Goal: Task Accomplishment & Management: Use online tool/utility

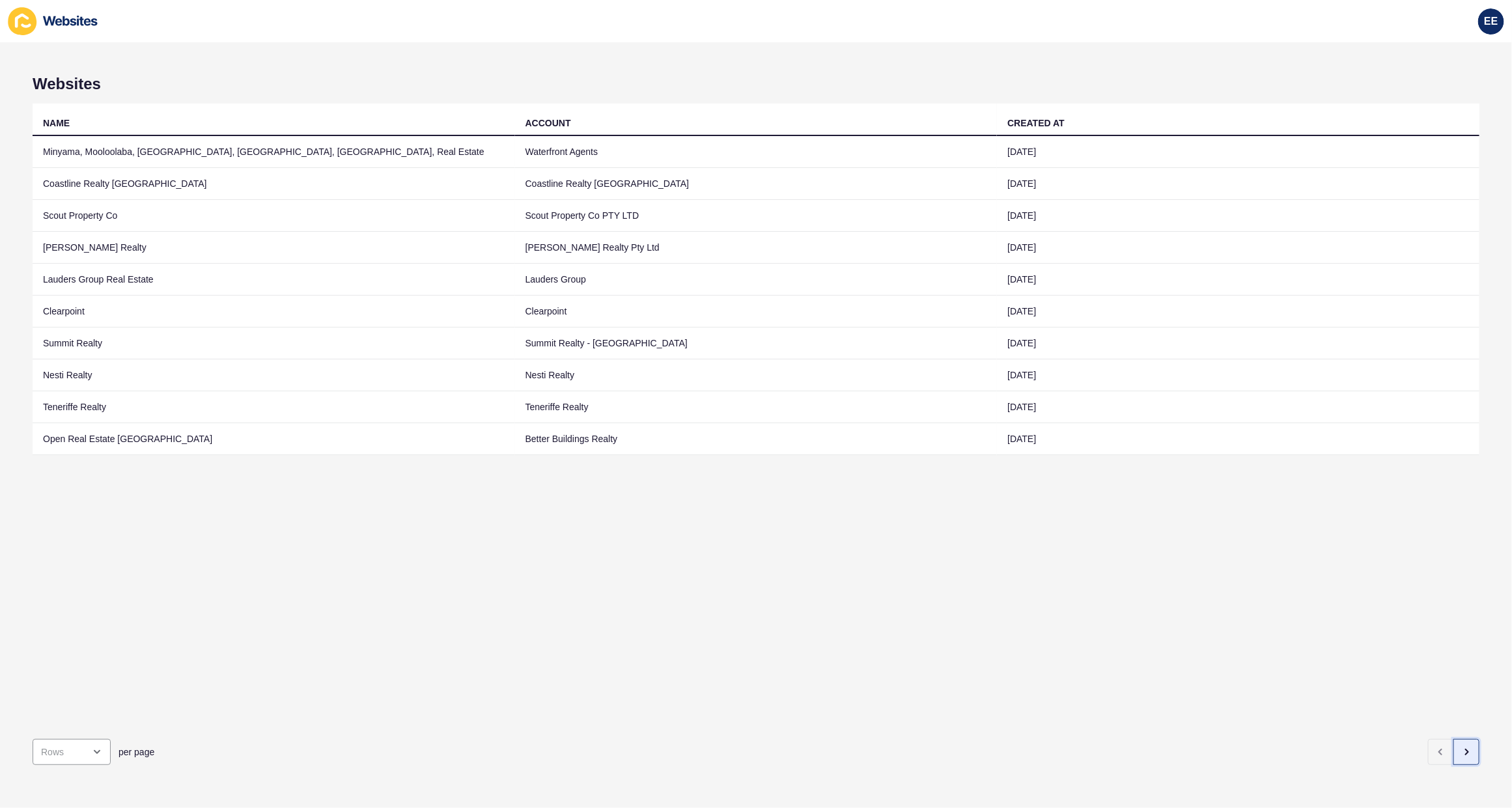
click at [1461, 747] on icon "button" at bounding box center [1466, 752] width 11 height 11
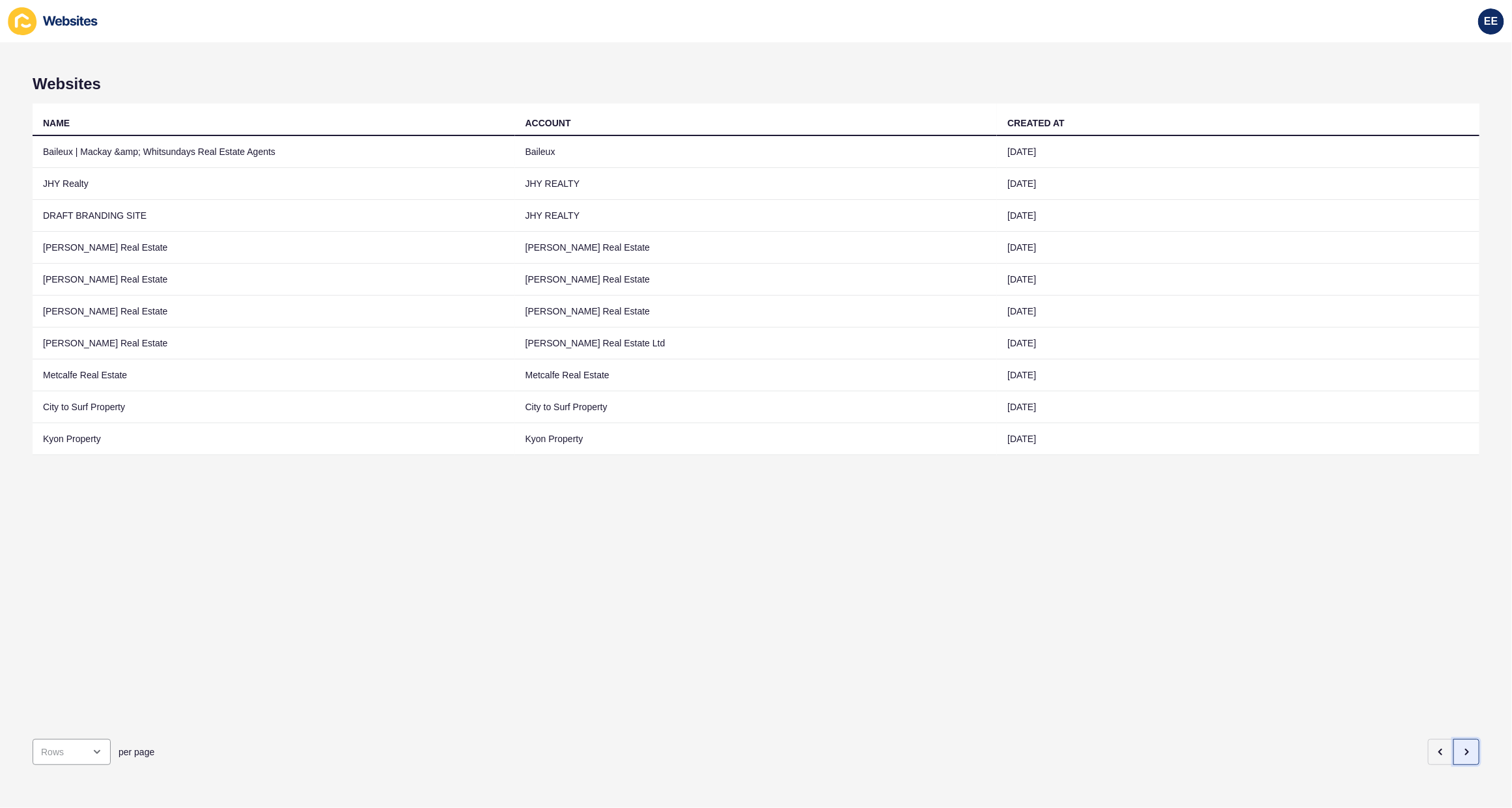
click at [1461, 747] on icon "button" at bounding box center [1466, 752] width 11 height 11
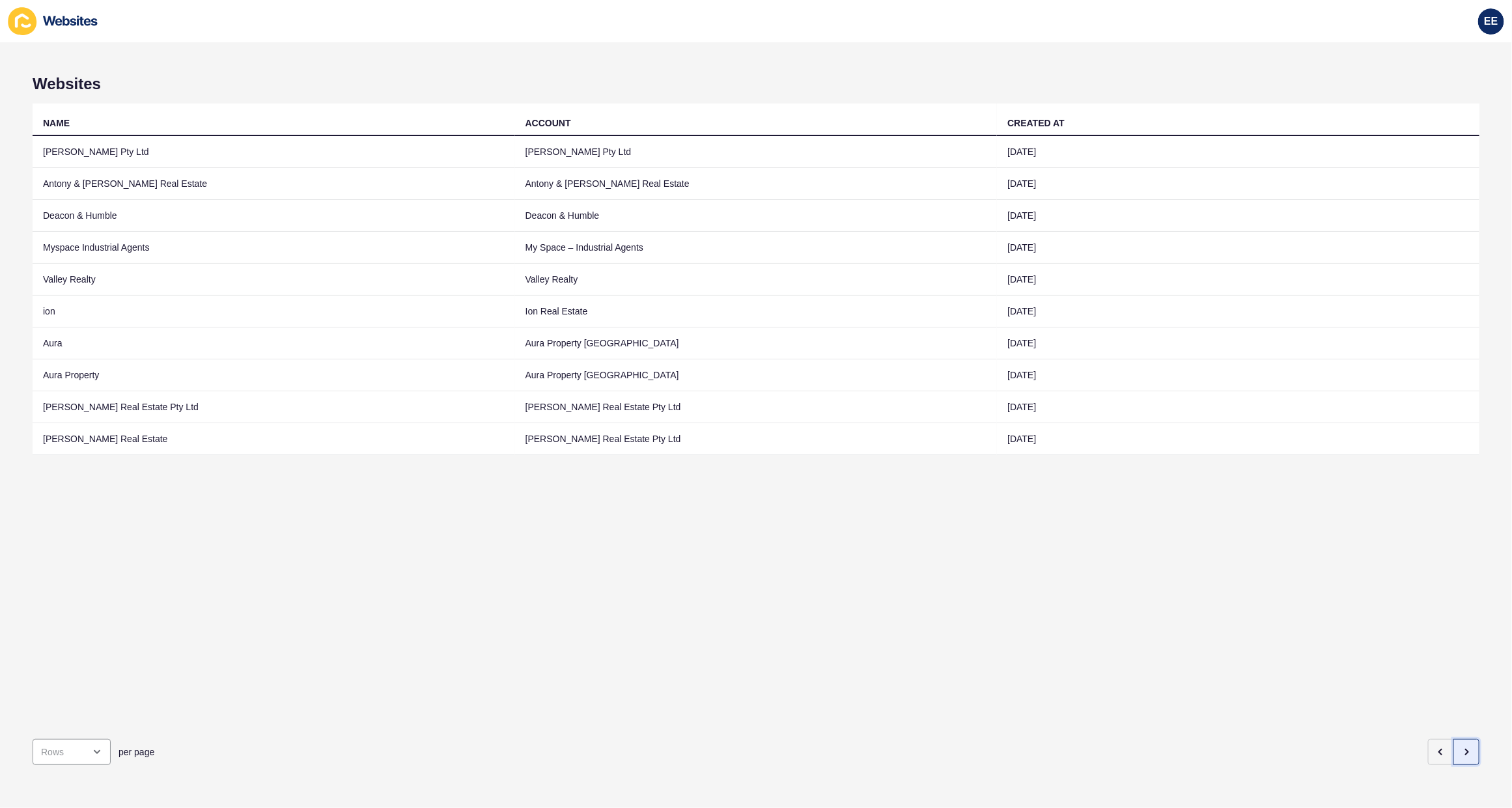
click at [1461, 747] on icon "button" at bounding box center [1466, 752] width 11 height 11
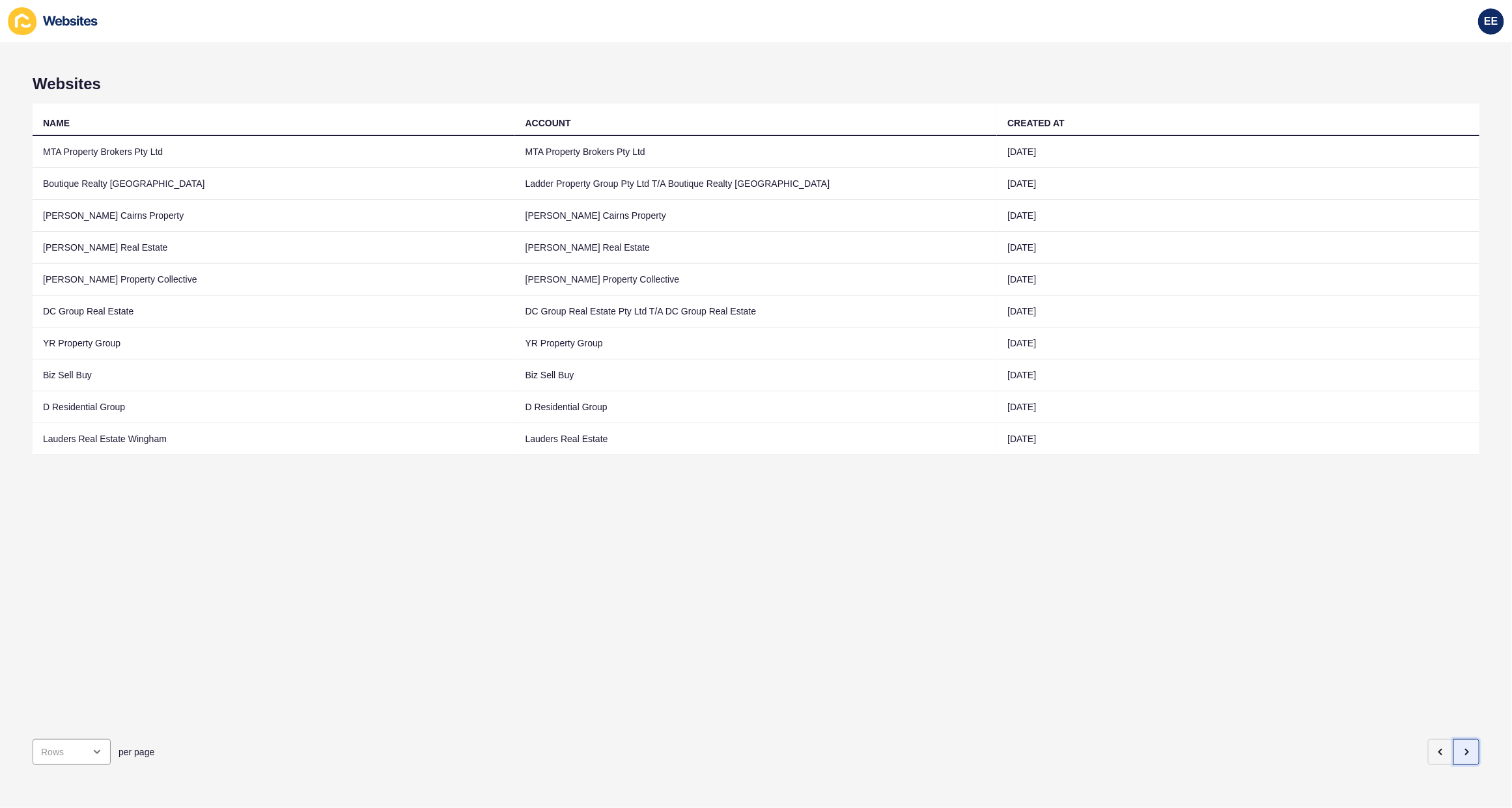
click at [1461, 747] on icon "button" at bounding box center [1466, 752] width 11 height 11
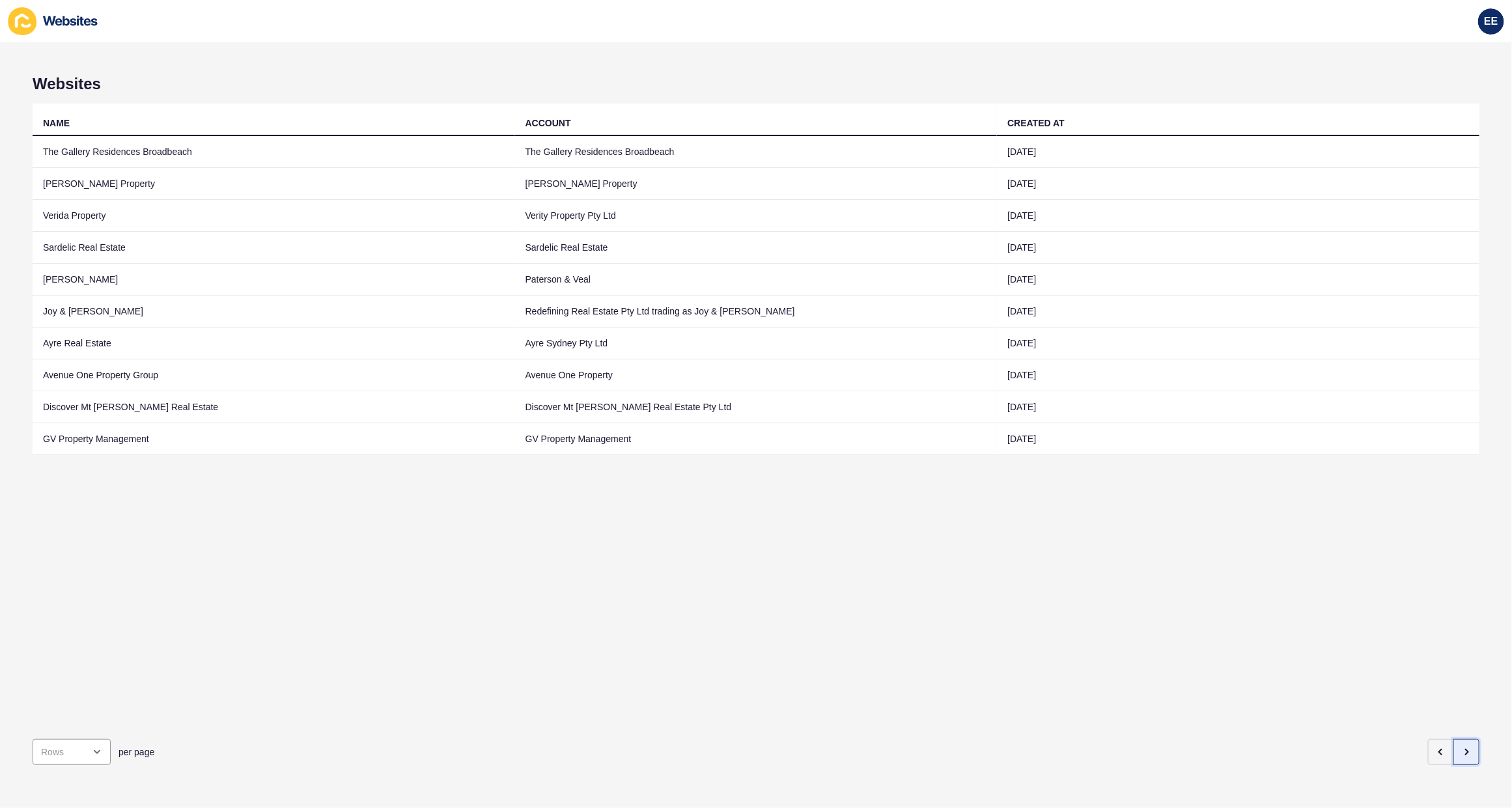
click at [1461, 747] on icon "button" at bounding box center [1466, 752] width 11 height 11
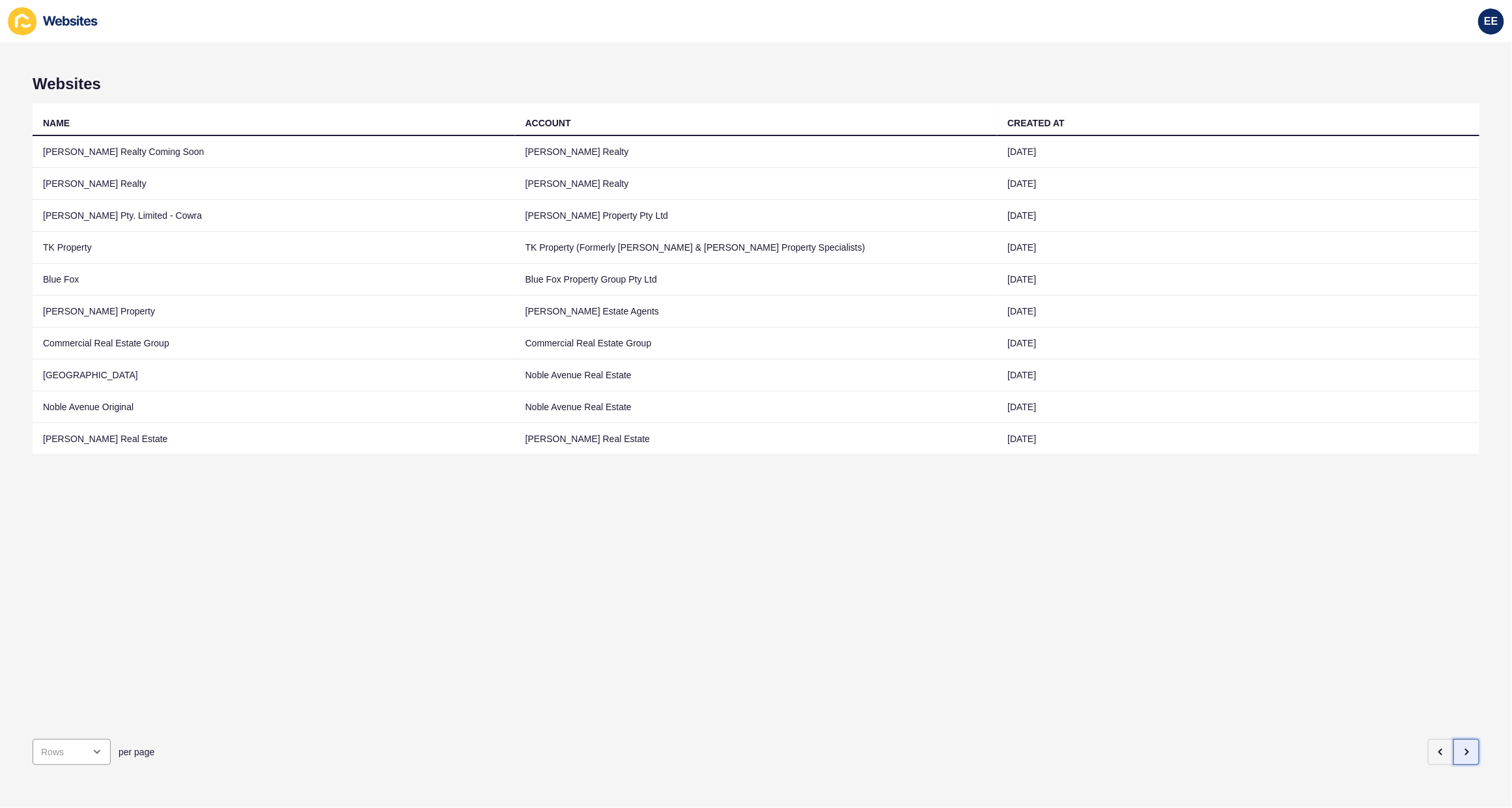
click at [1461, 747] on icon "button" at bounding box center [1466, 752] width 11 height 11
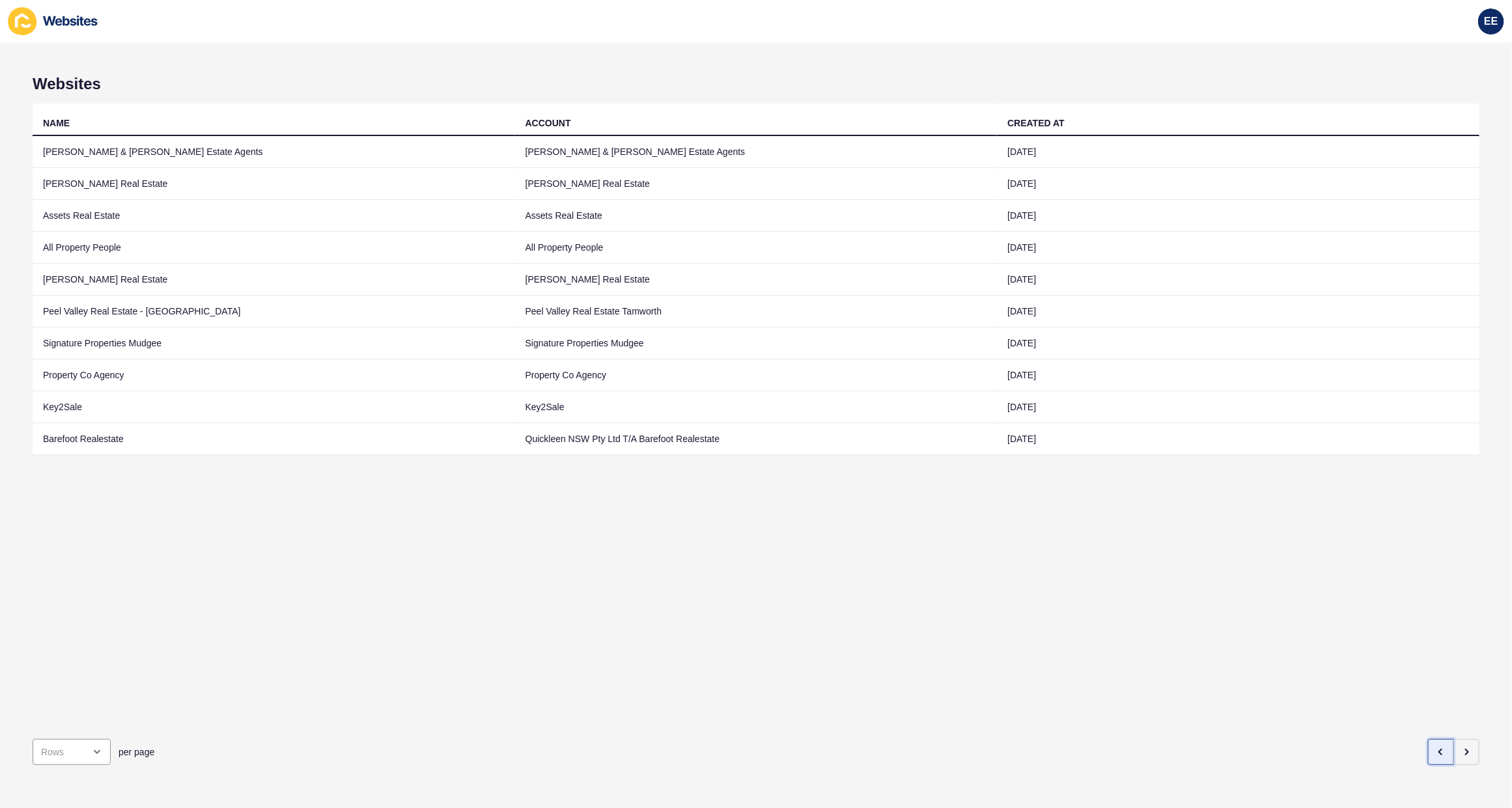
click at [1436, 747] on icon "button" at bounding box center [1441, 752] width 11 height 11
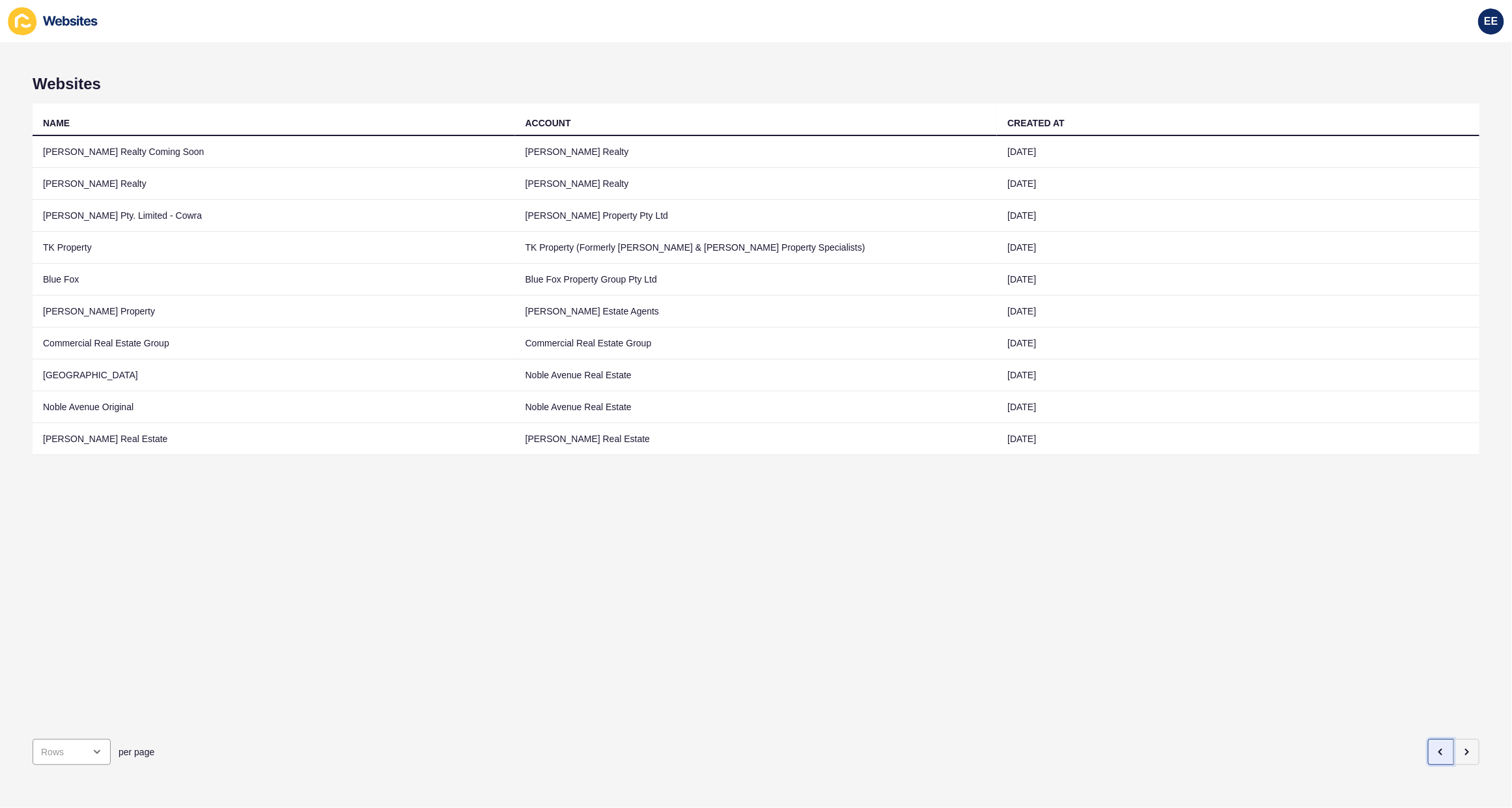
click at [1436, 747] on icon "button" at bounding box center [1441, 752] width 11 height 11
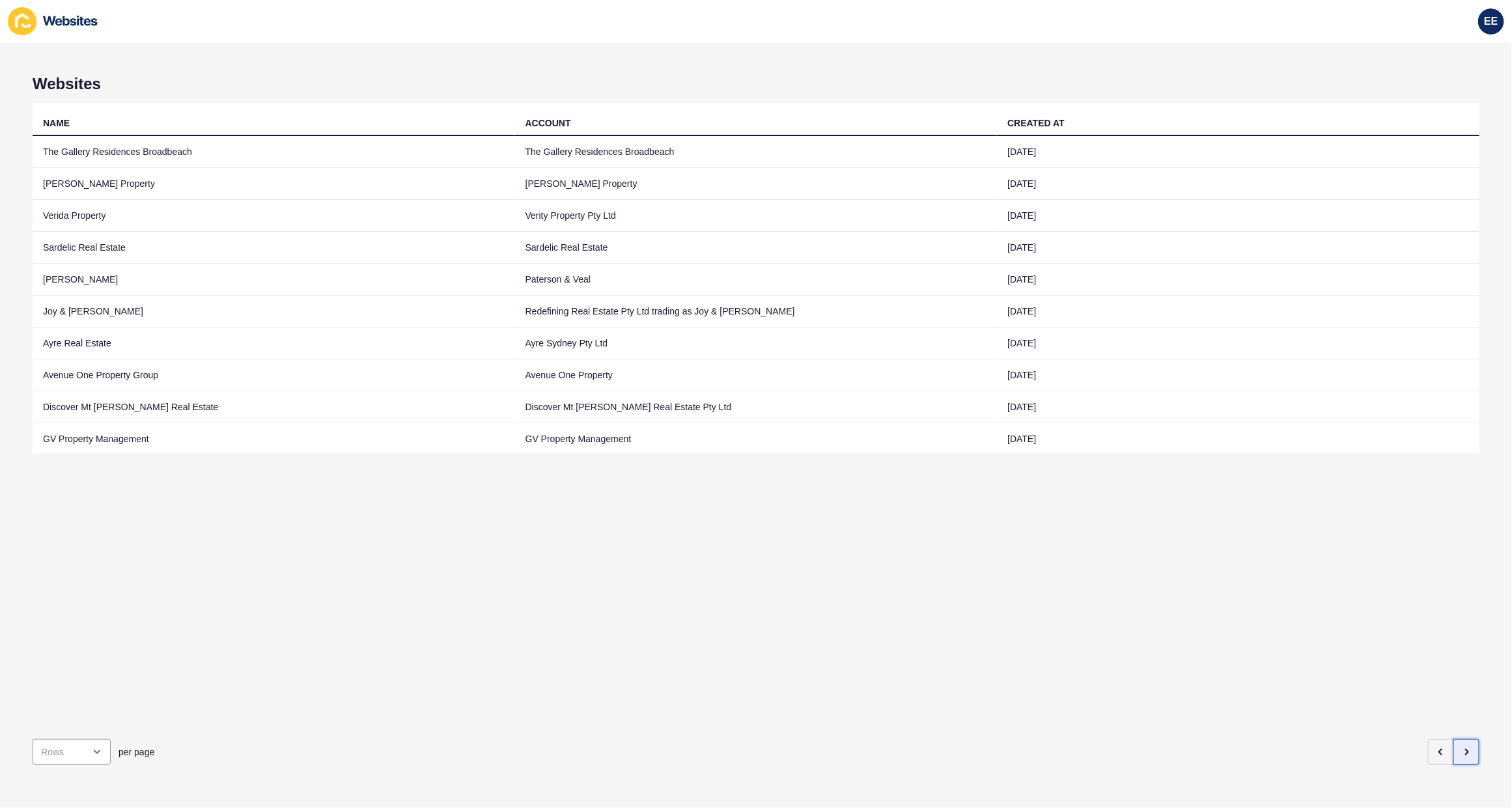
click at [1462, 739] on button "button" at bounding box center [1466, 752] width 26 height 26
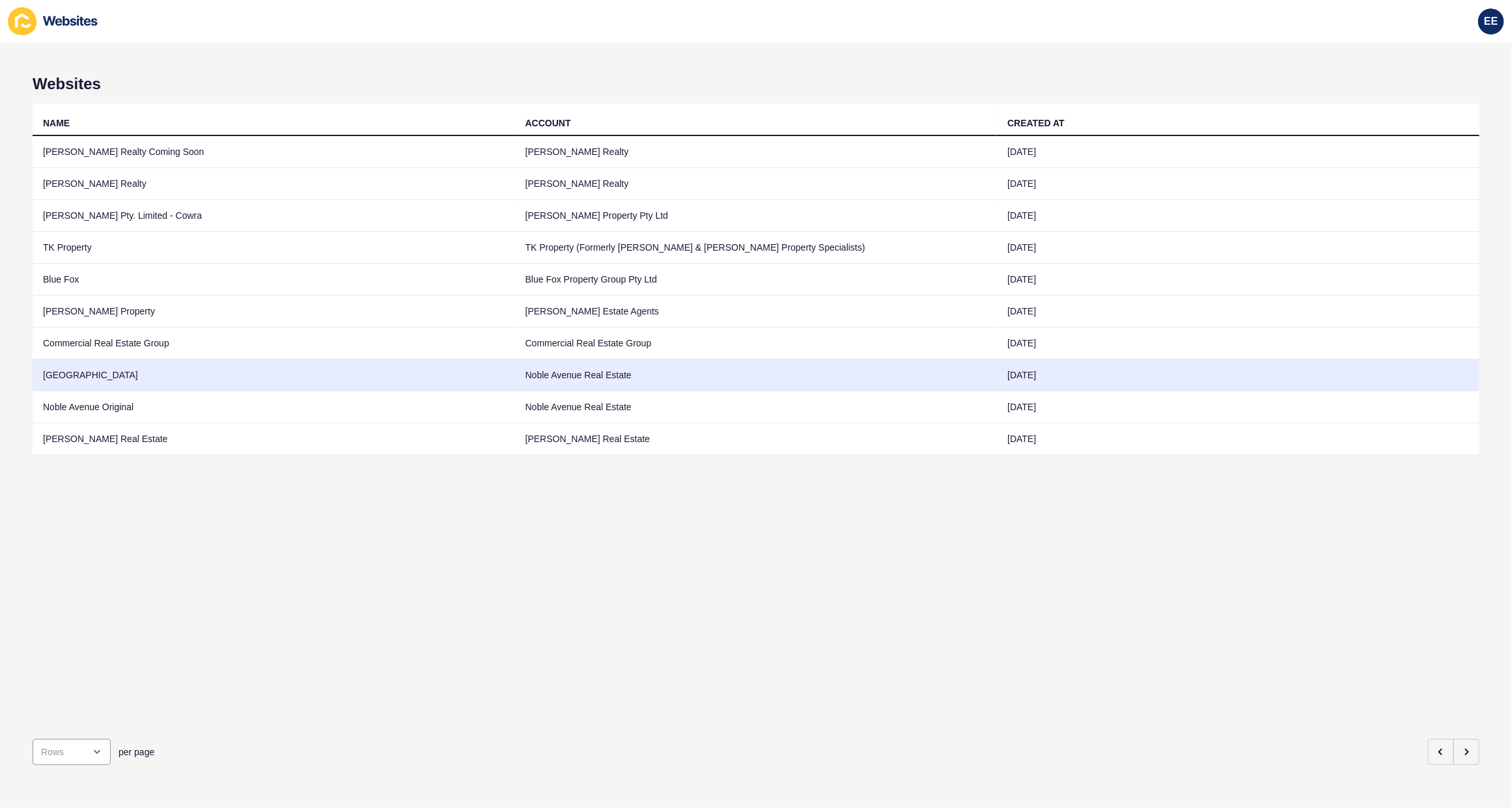
click at [85, 386] on td "[GEOGRAPHIC_DATA]" at bounding box center [274, 376] width 482 height 32
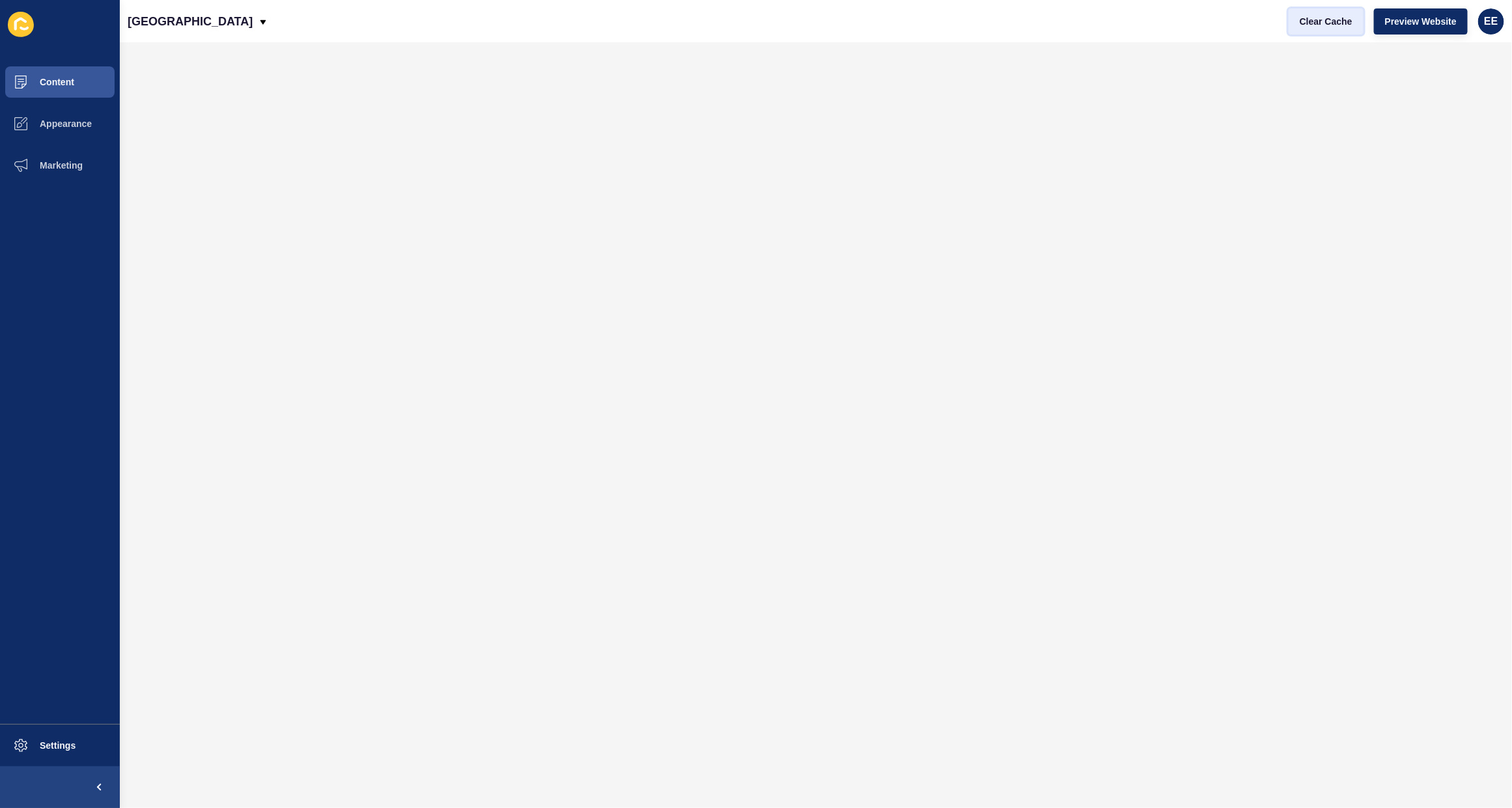
click at [1317, 15] on span "Clear Cache" at bounding box center [1326, 21] width 53 height 13
click at [258, 20] on icon at bounding box center [263, 22] width 11 height 11
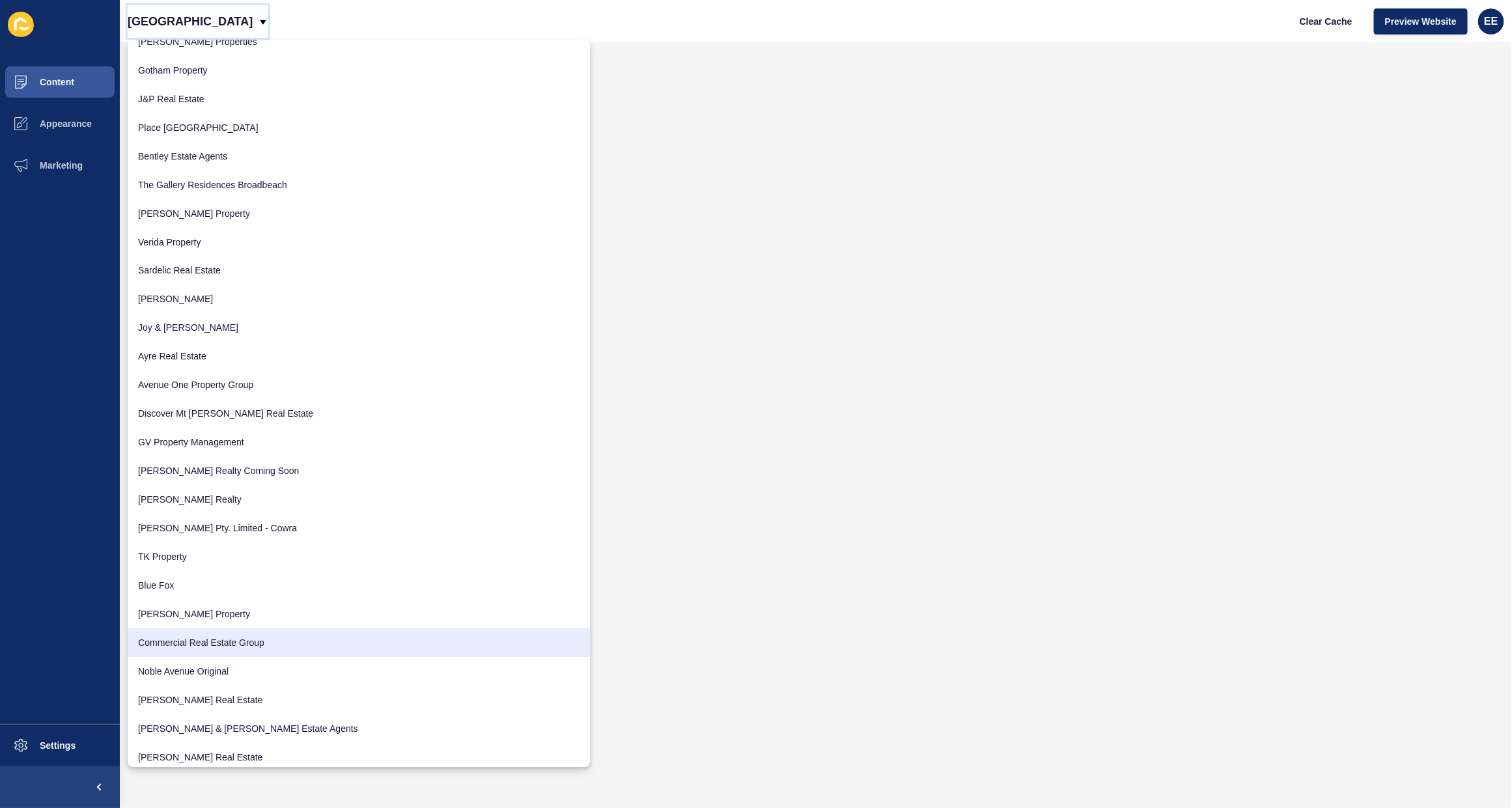
scroll to position [1384, 0]
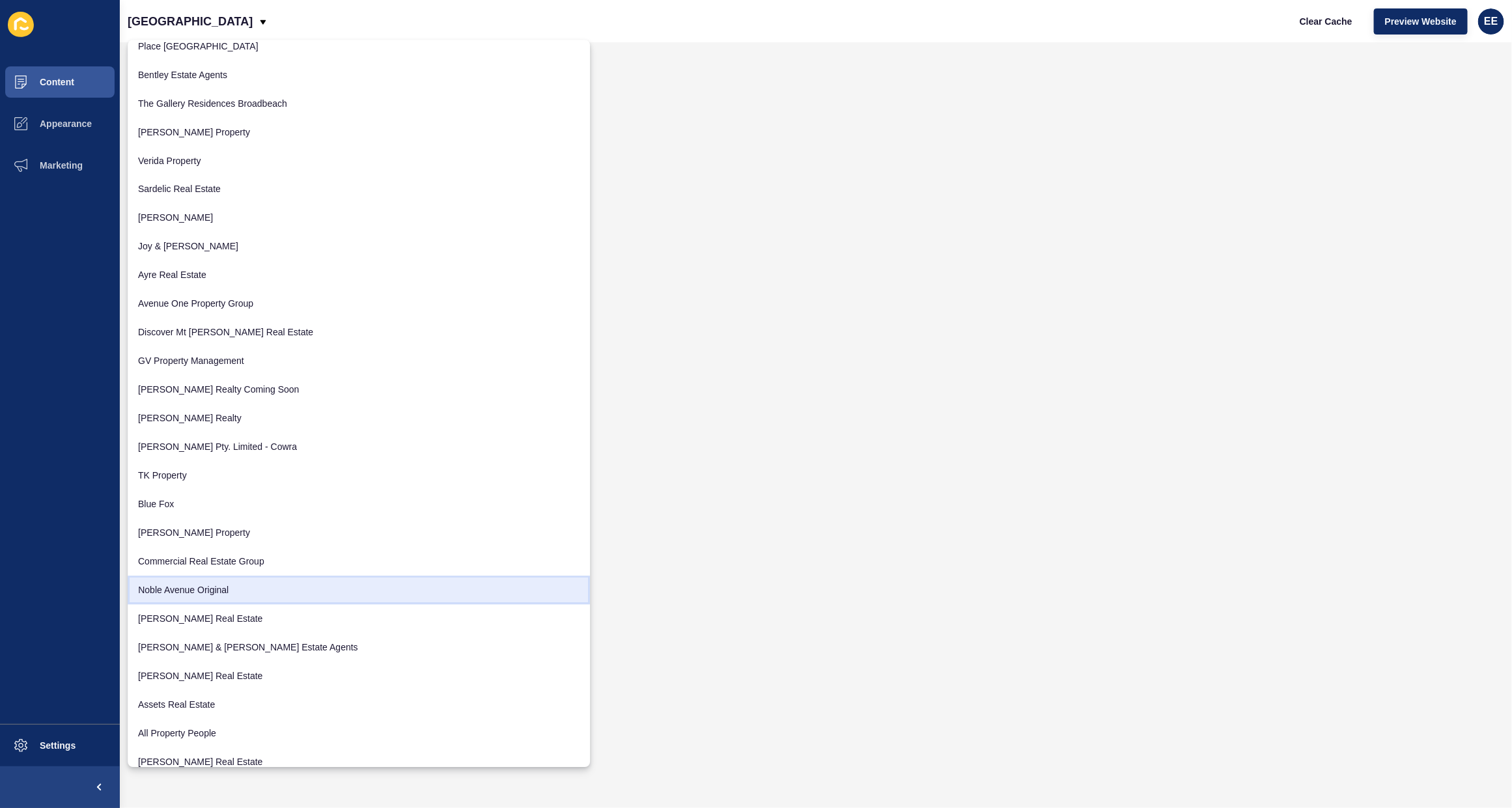
click at [215, 589] on link "Noble Avenue Original" at bounding box center [358, 590] width 463 height 29
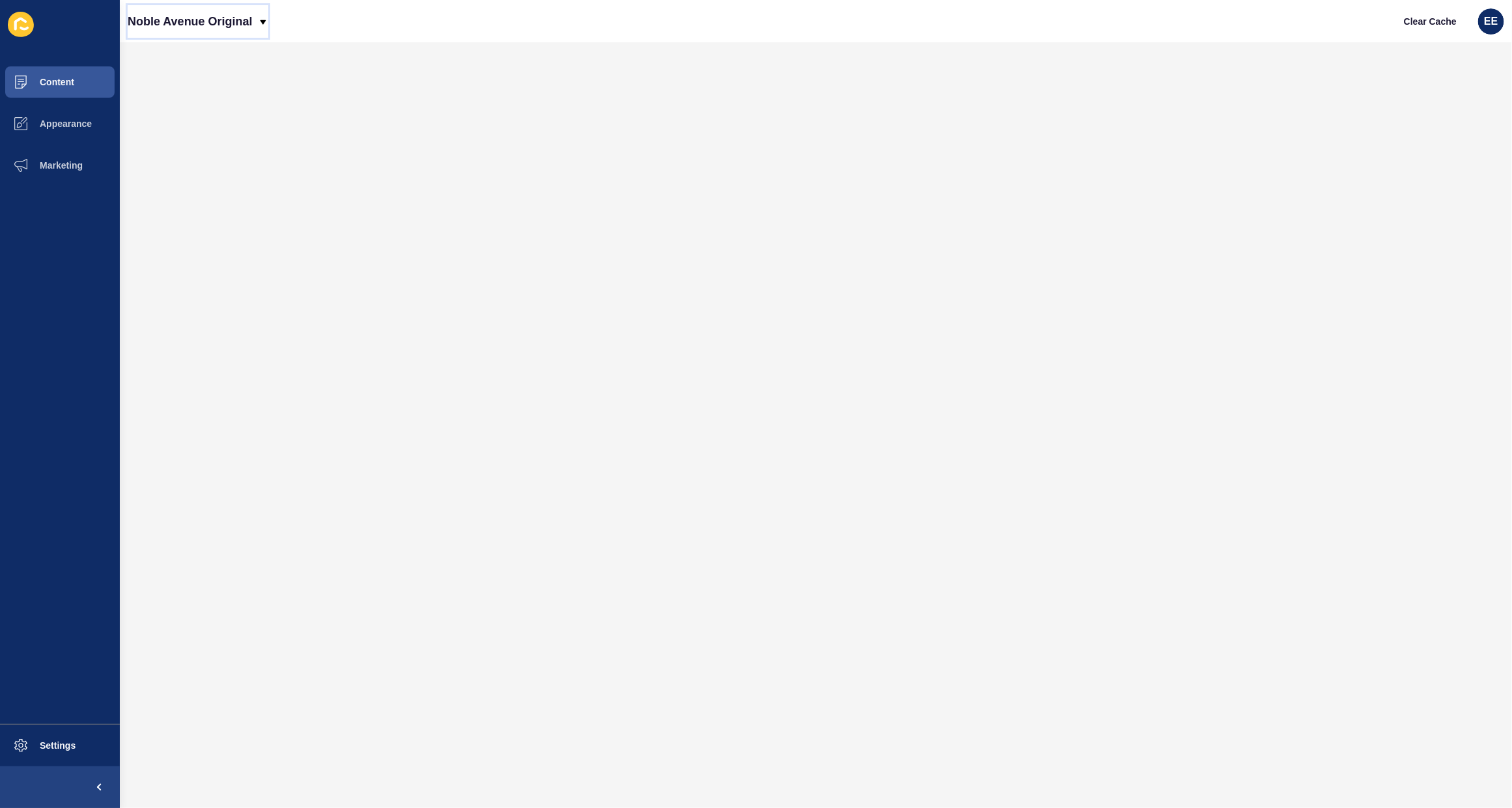
click at [264, 23] on icon at bounding box center [263, 22] width 6 height 5
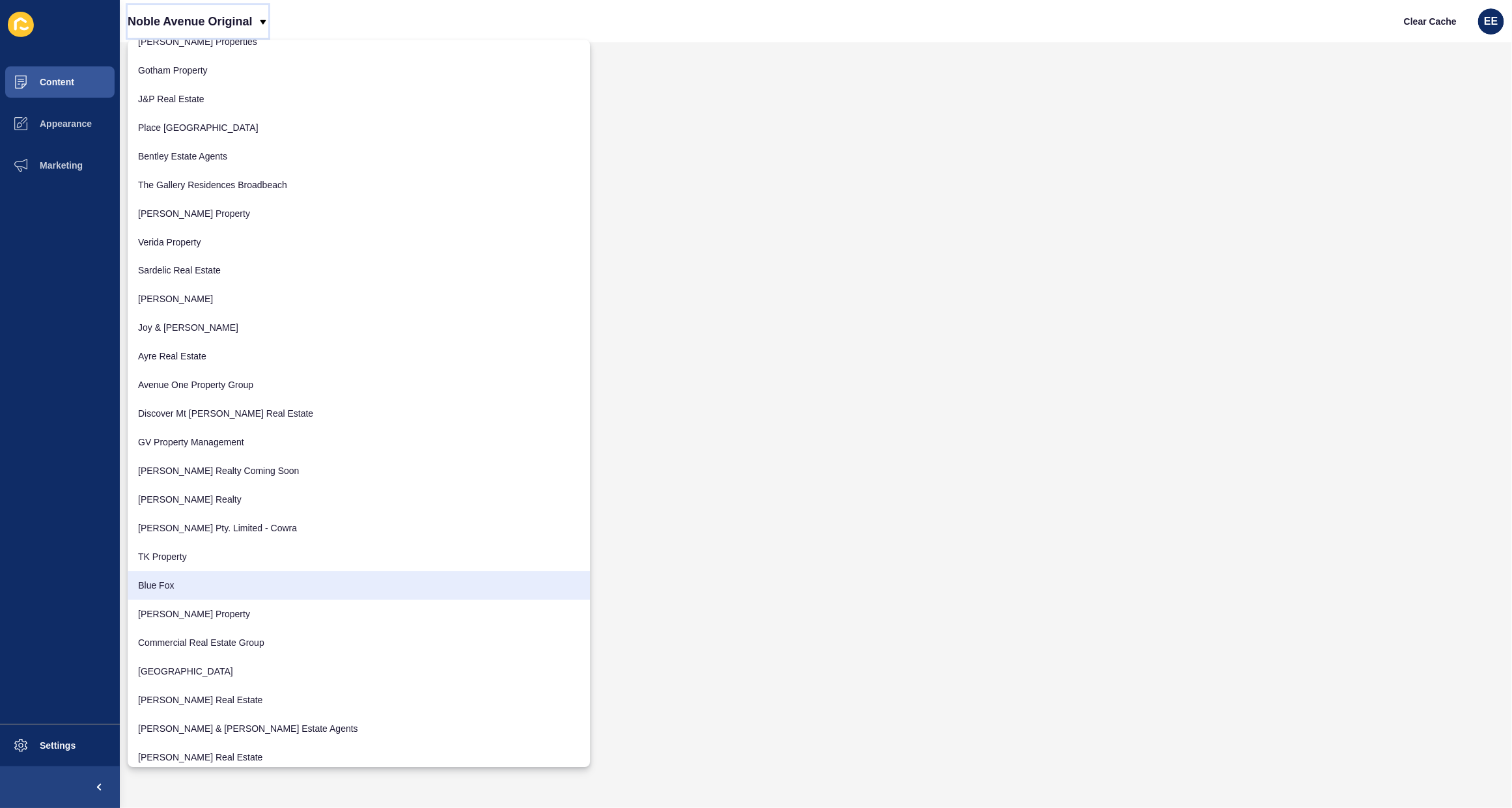
scroll to position [1384, 0]
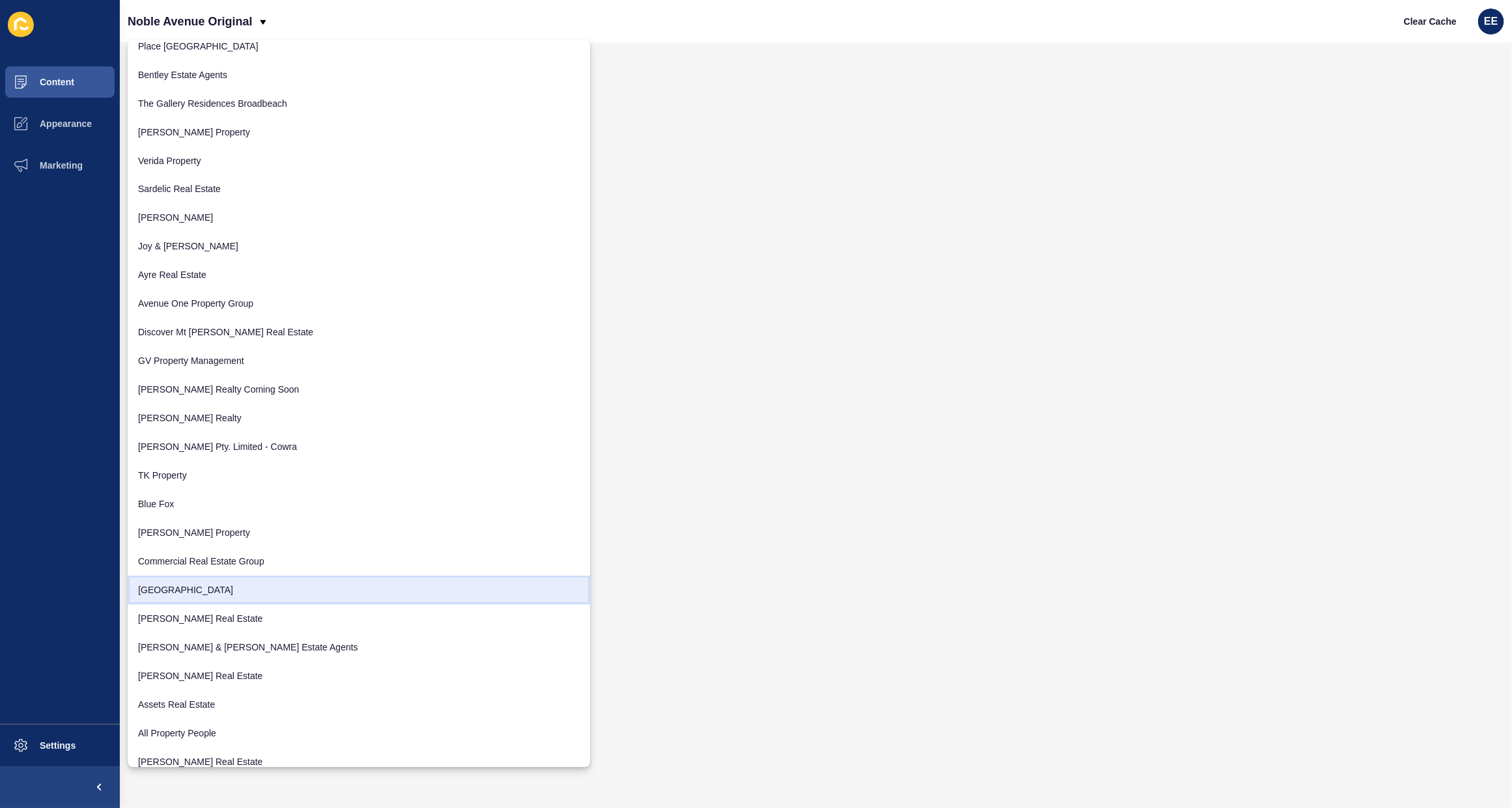
click at [178, 584] on link "[GEOGRAPHIC_DATA]" at bounding box center [358, 590] width 463 height 29
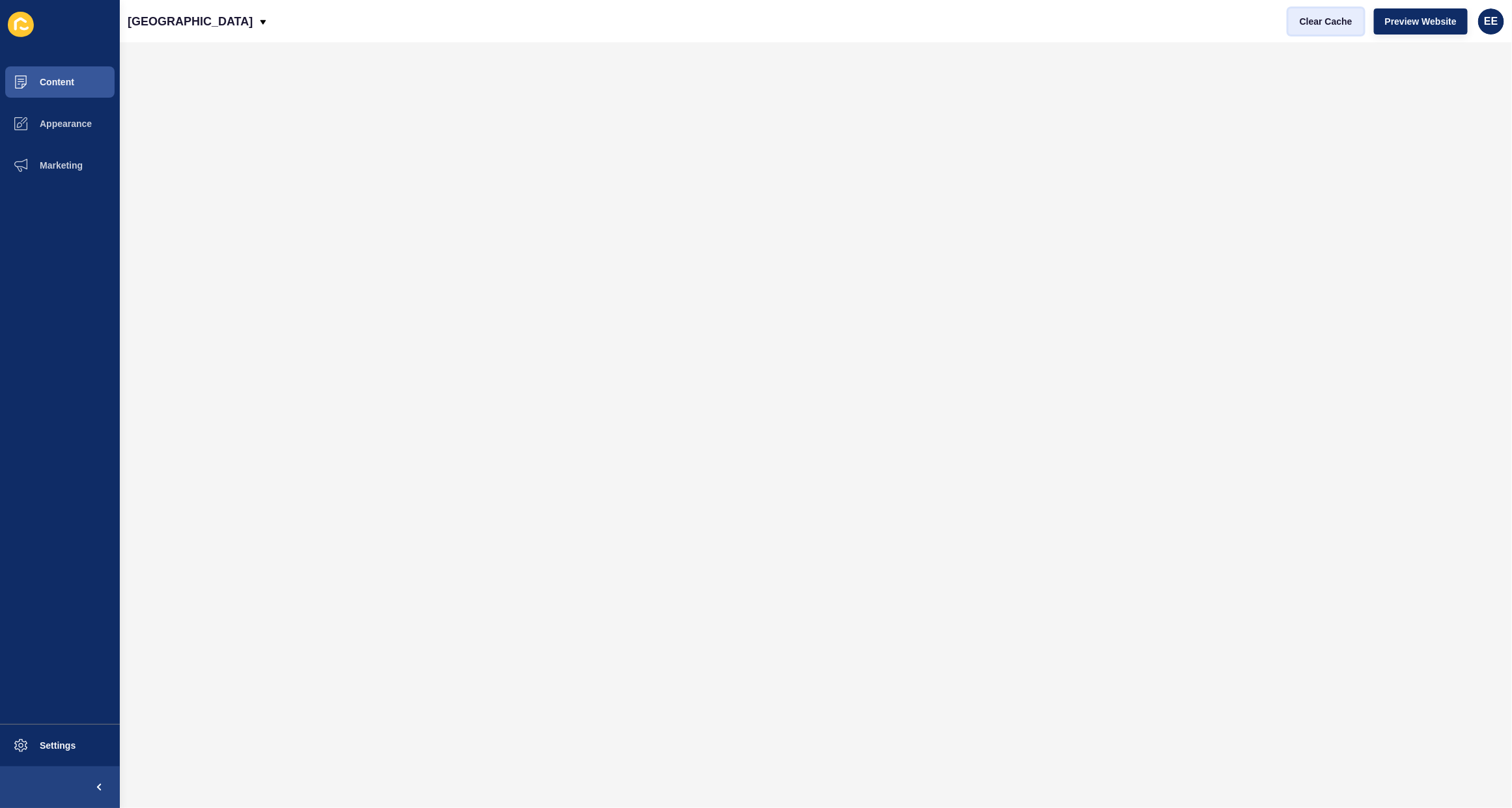
click at [1329, 23] on span "Clear Cache" at bounding box center [1326, 21] width 53 height 13
